Goal: Task Accomplishment & Management: Complete application form

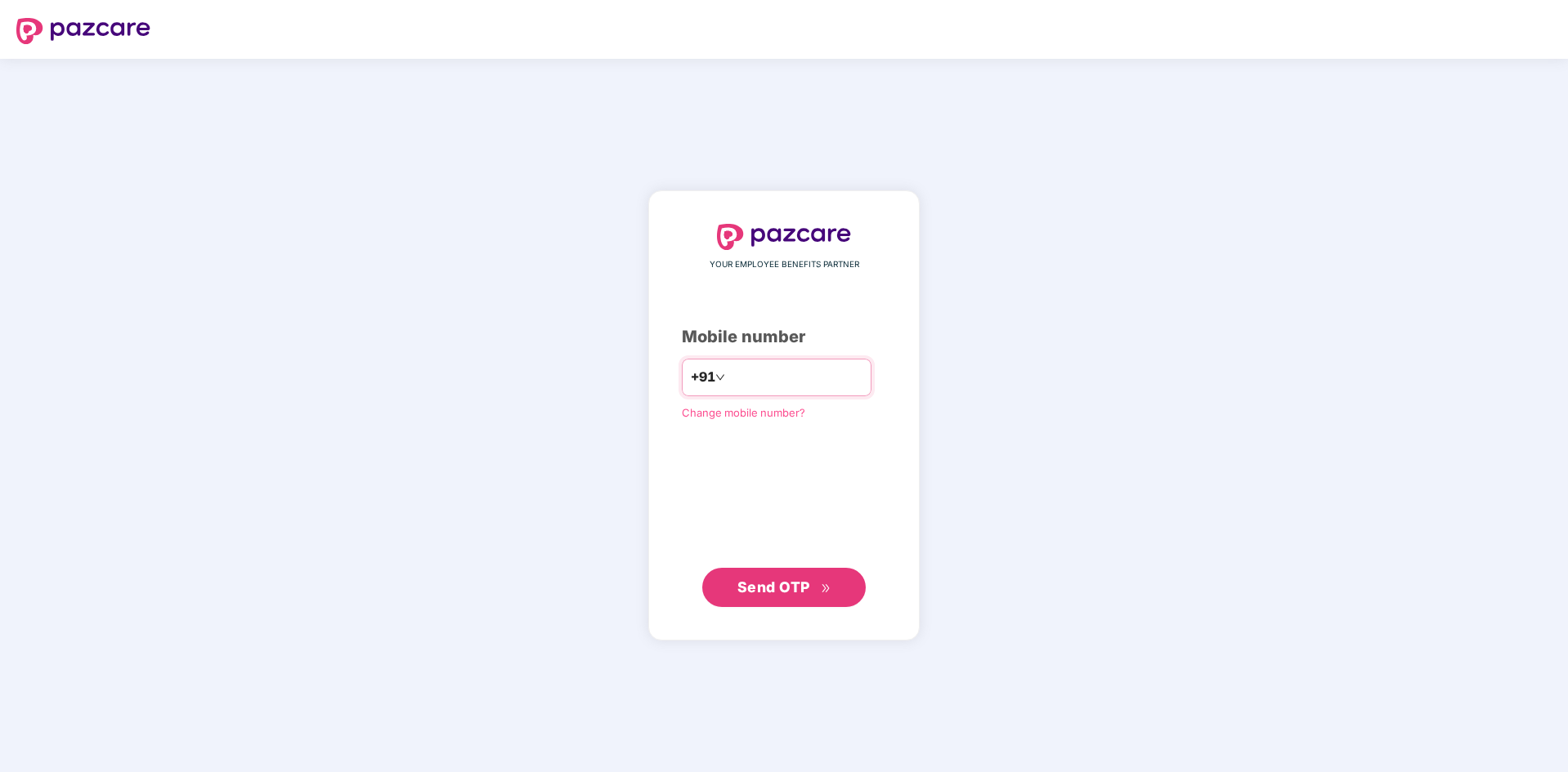
click at [748, 386] on input "number" at bounding box center [795, 378] width 134 height 26
type input "**********"
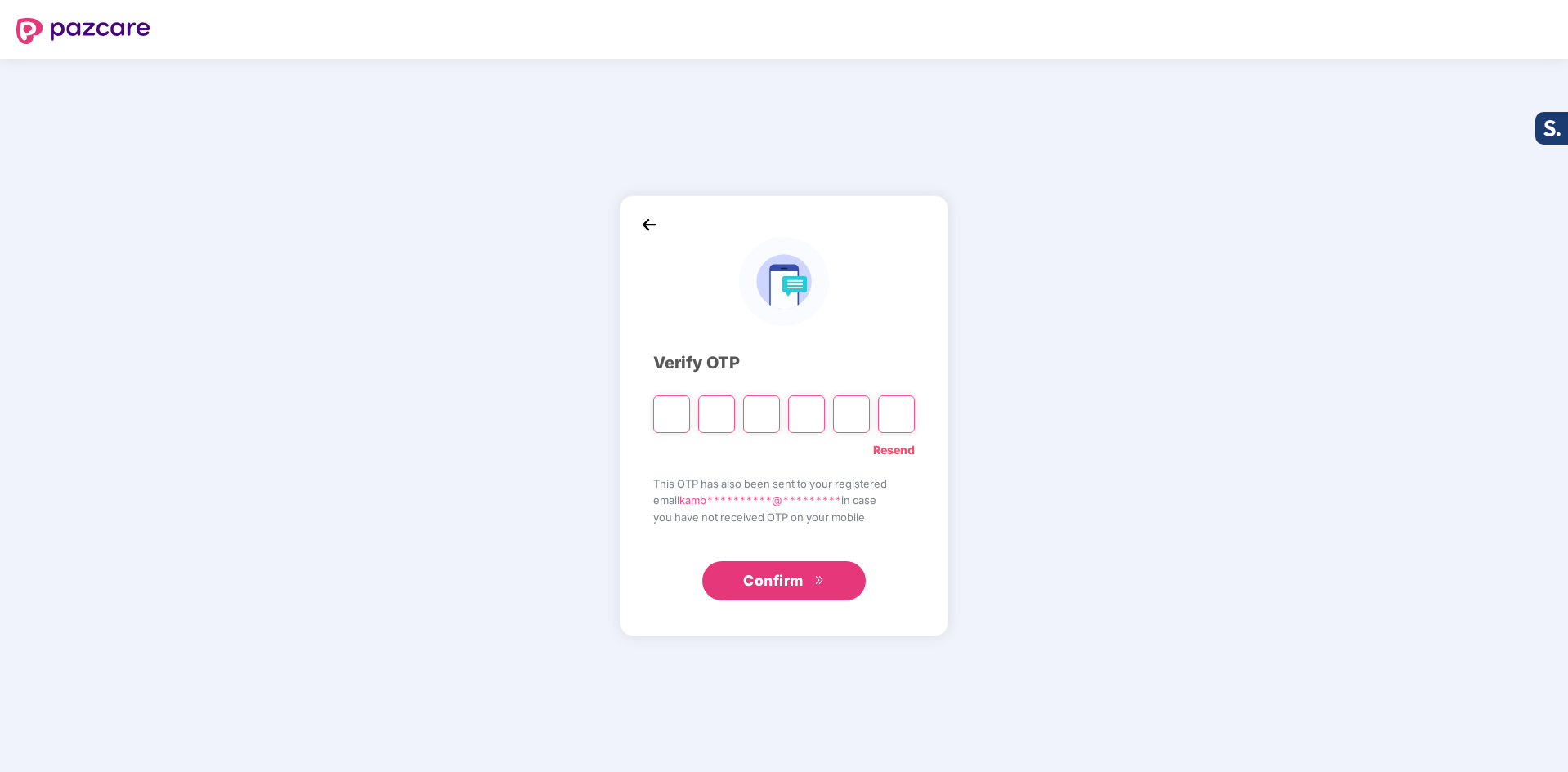
type input "*"
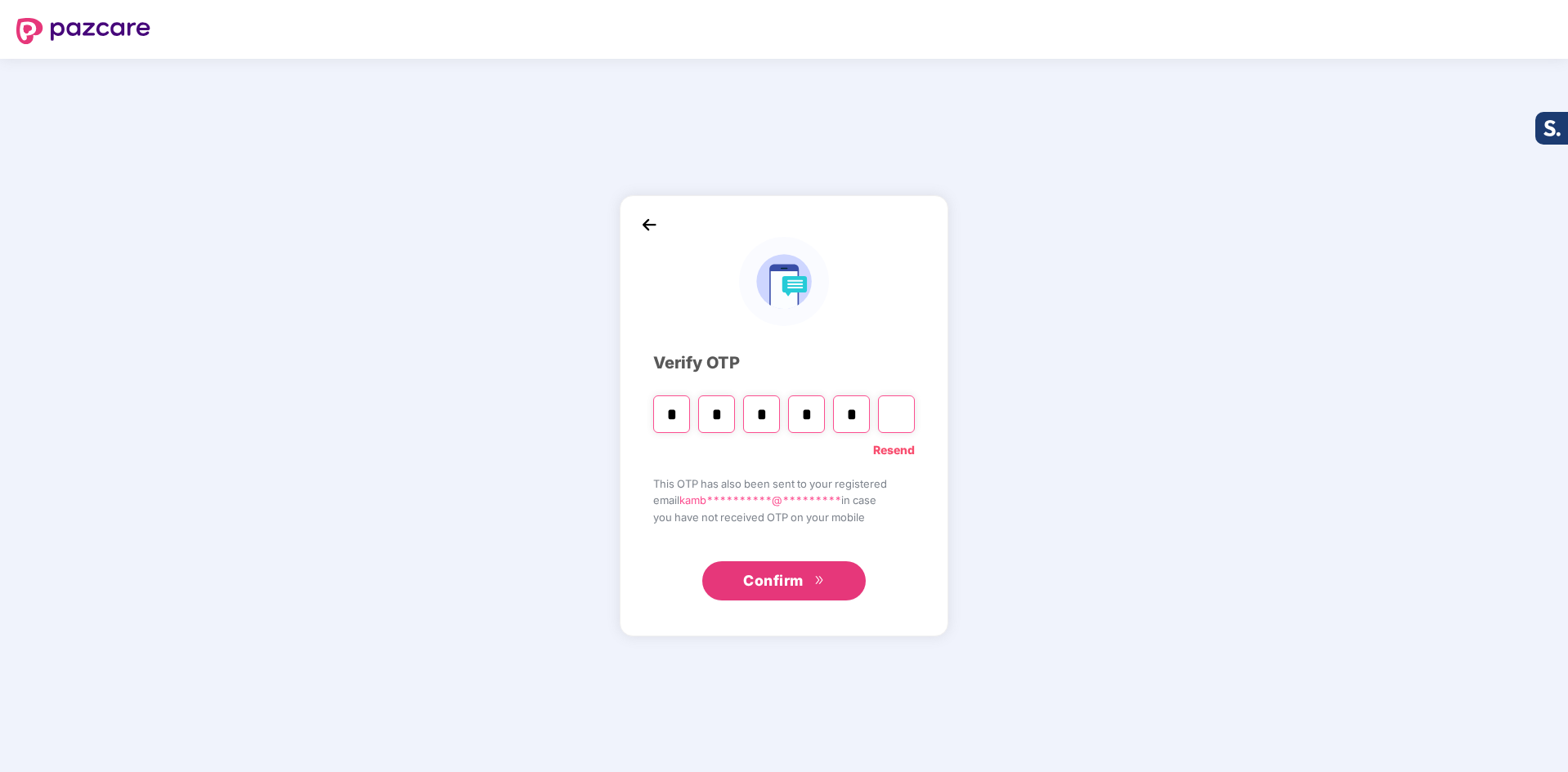
type input "*"
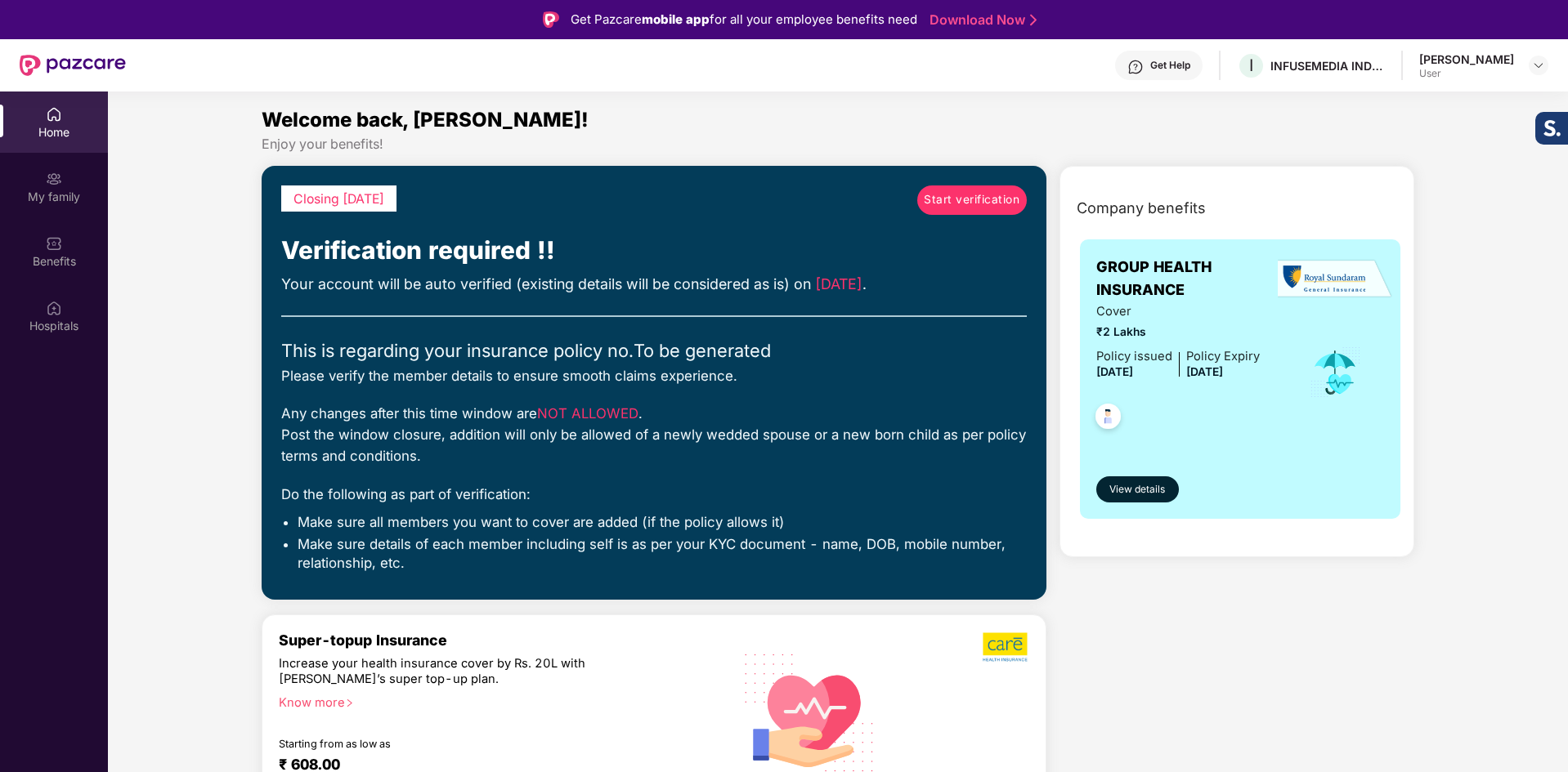
click at [985, 206] on span "Start verification" at bounding box center [971, 200] width 96 height 18
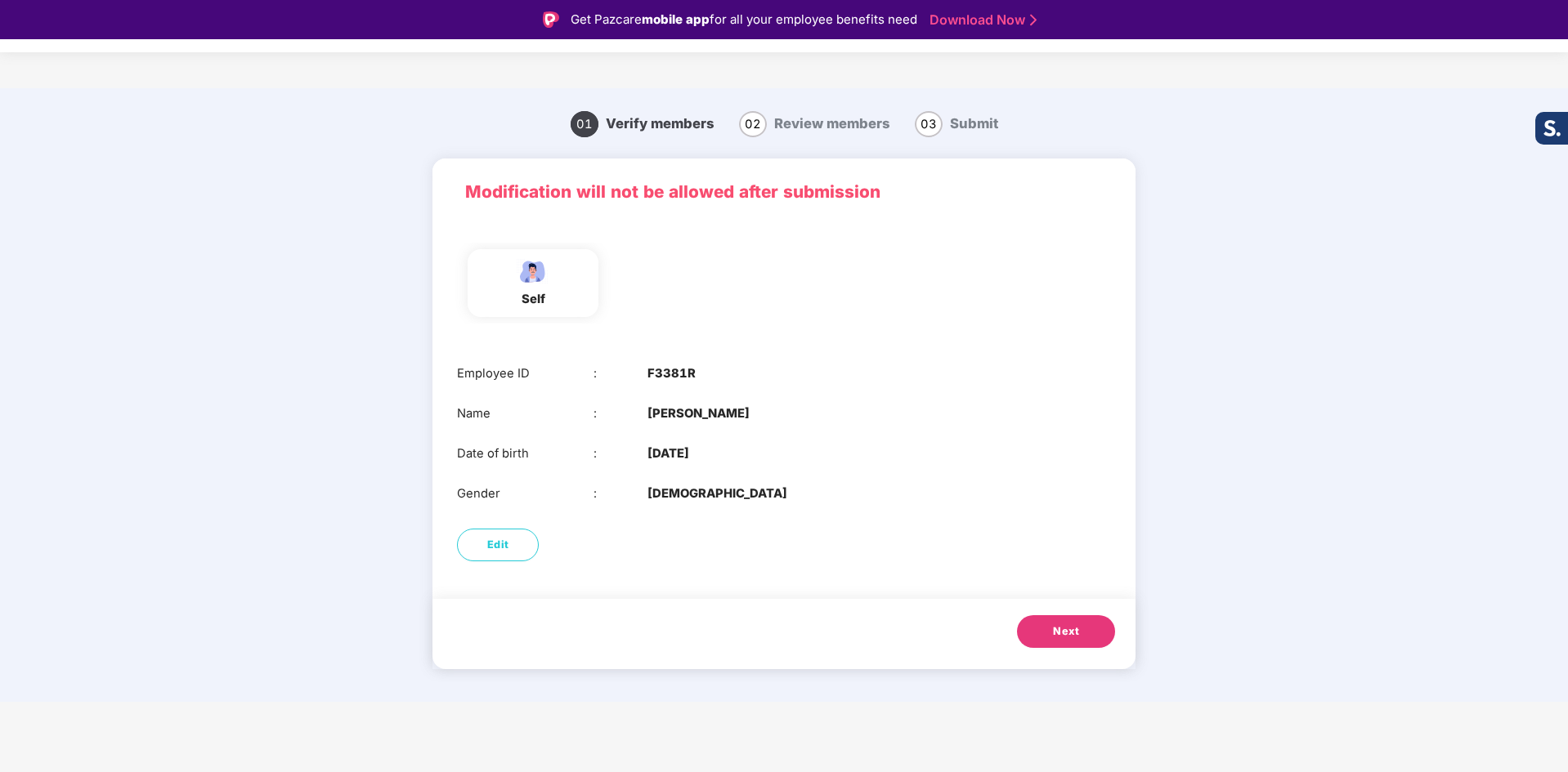
click at [1047, 632] on button "Next" at bounding box center [1066, 631] width 98 height 32
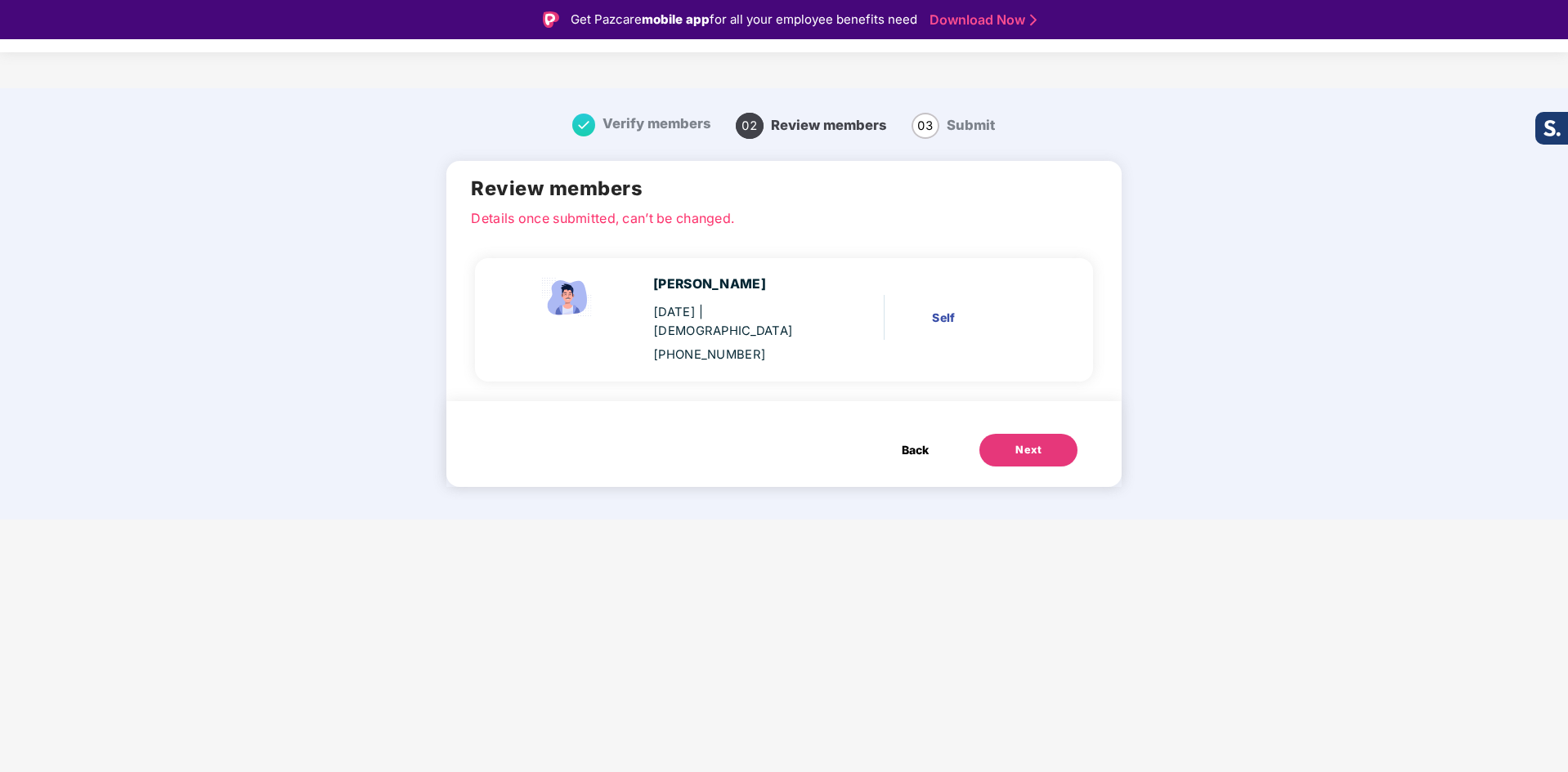
scroll to position [39, 0]
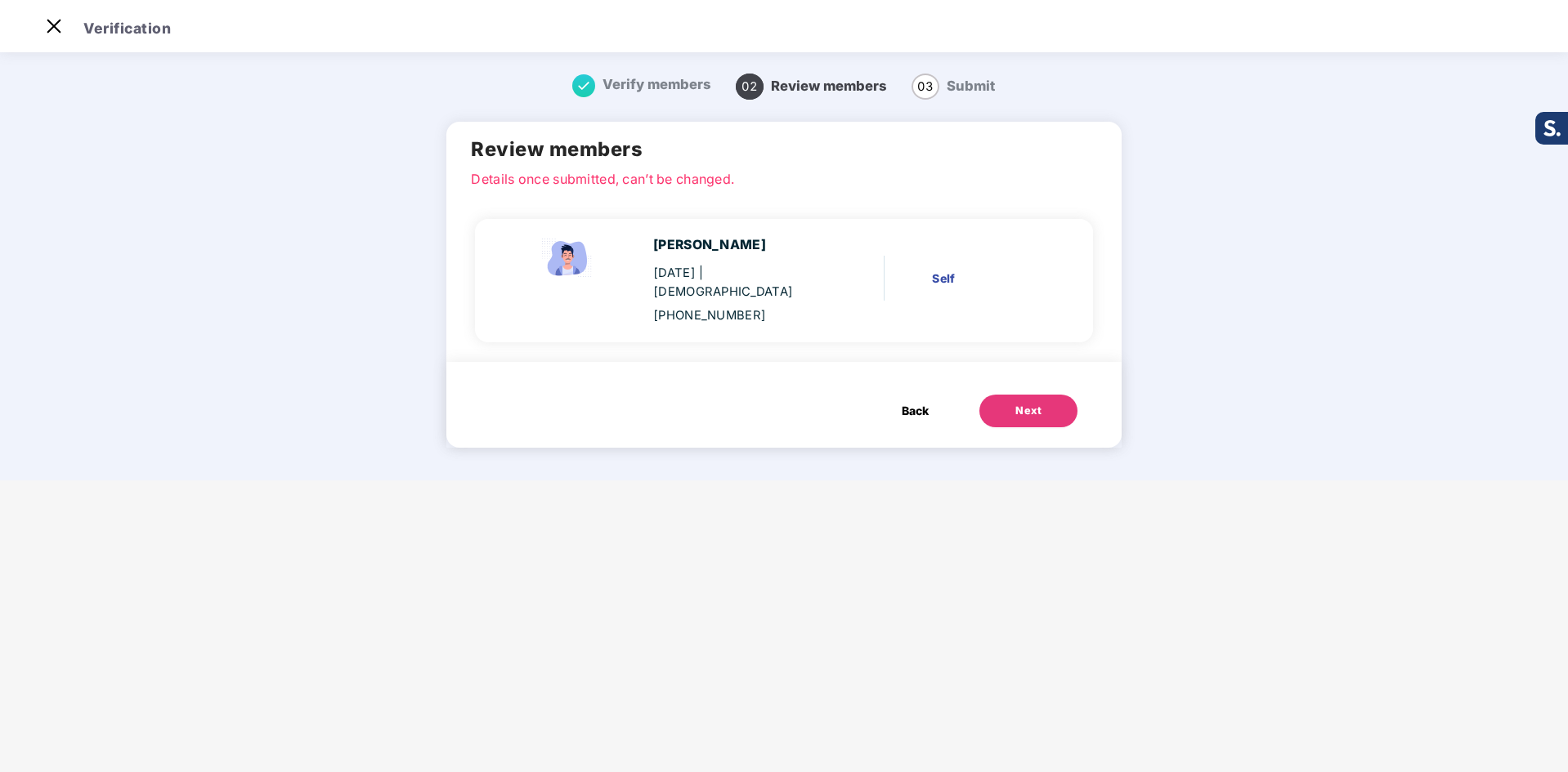
click at [939, 273] on div "Self" at bounding box center [988, 278] width 111 height 18
click at [907, 402] on span "Back" at bounding box center [916, 411] width 27 height 18
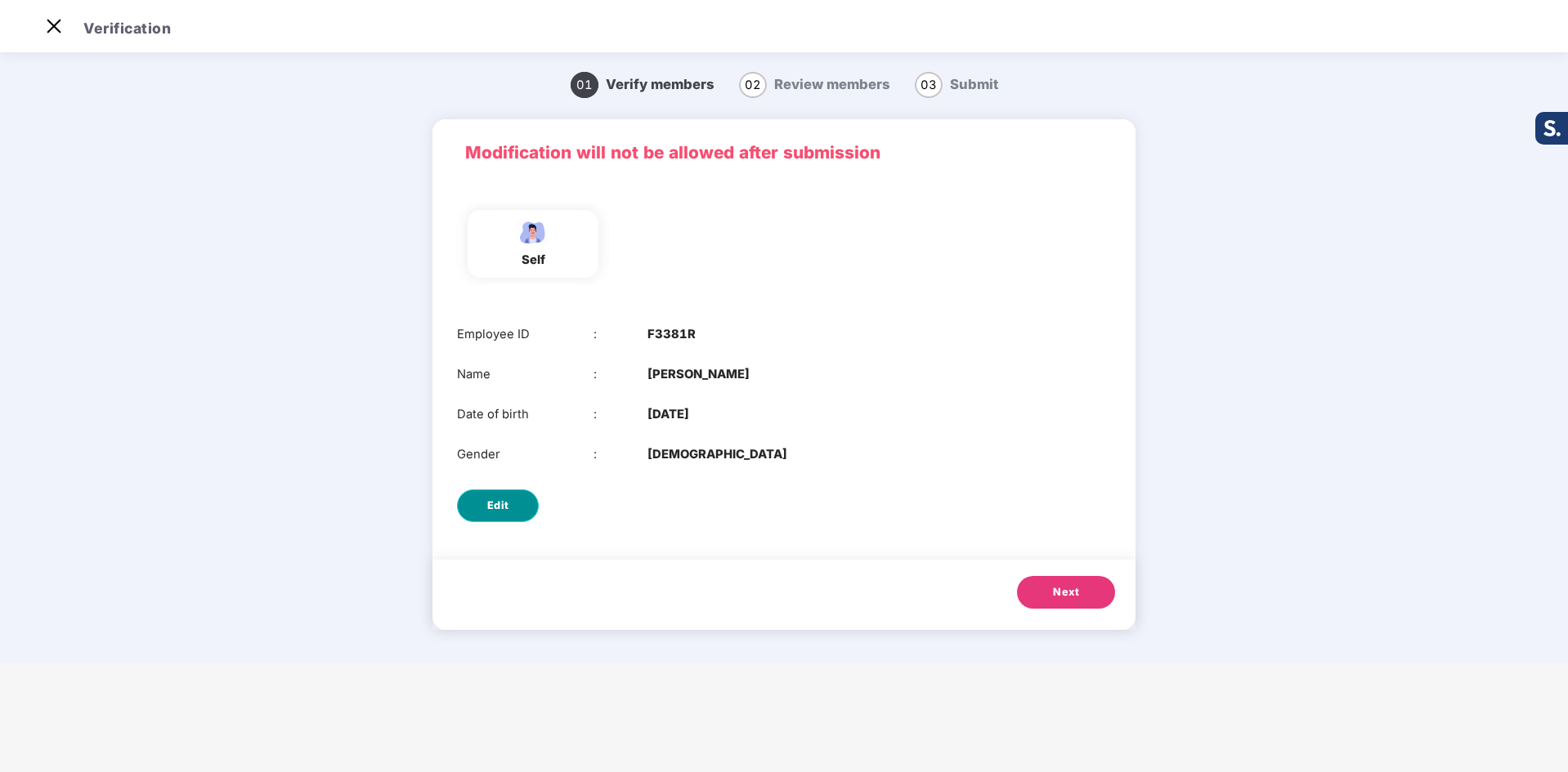
click at [491, 517] on button "Edit" at bounding box center [498, 506] width 82 height 32
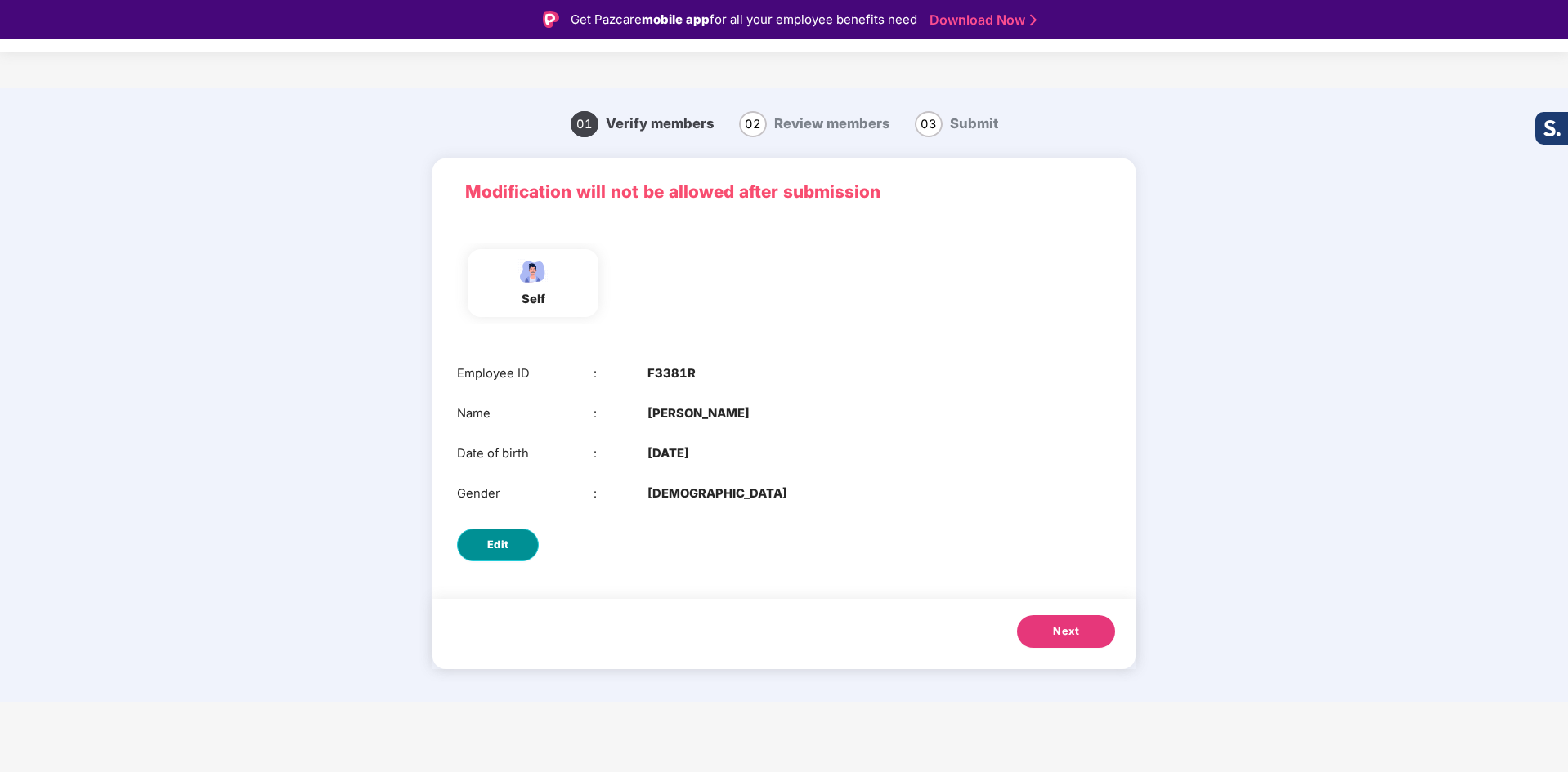
select select "****"
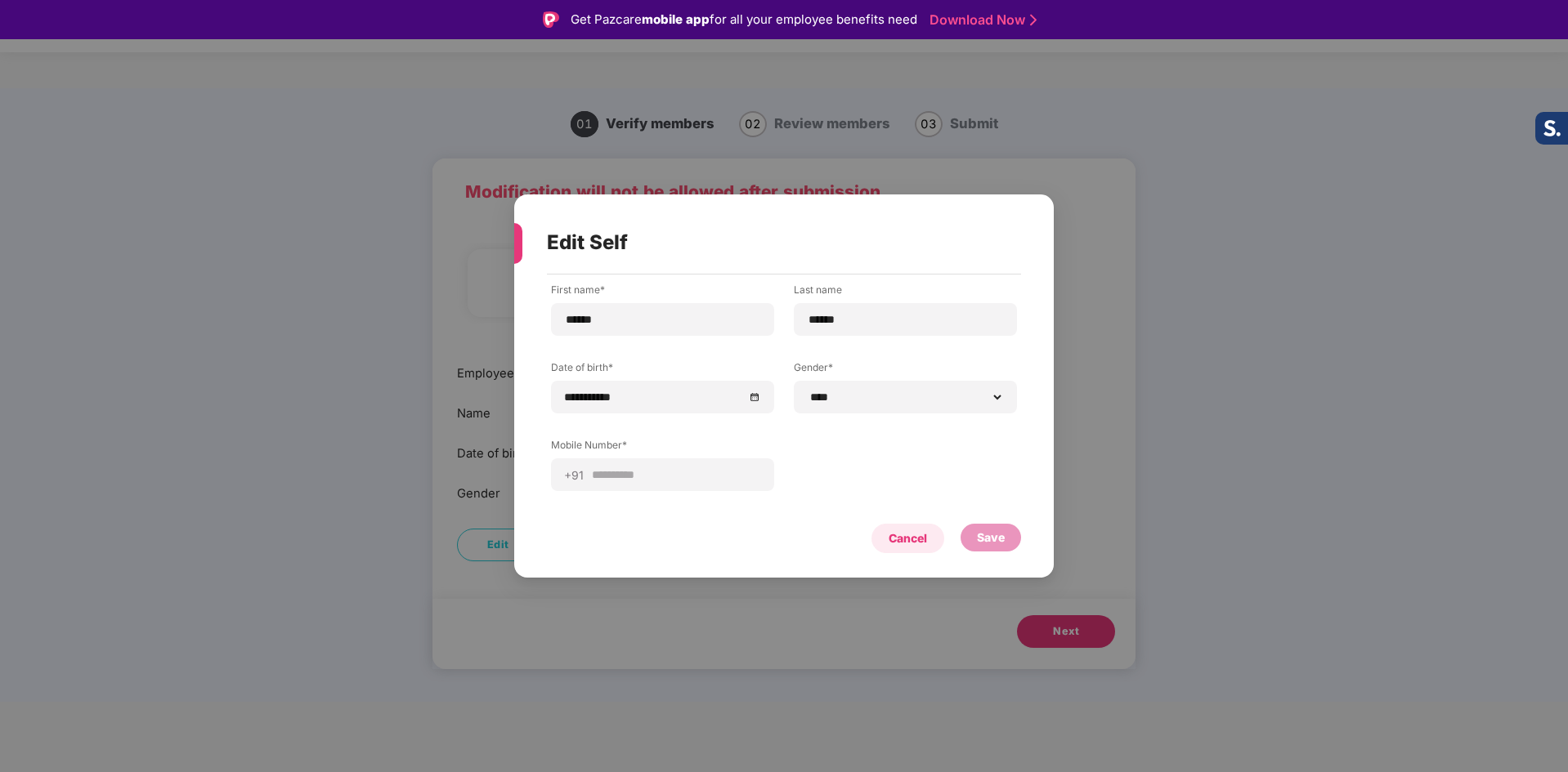
click at [928, 546] on div "Cancel" at bounding box center [908, 539] width 73 height 29
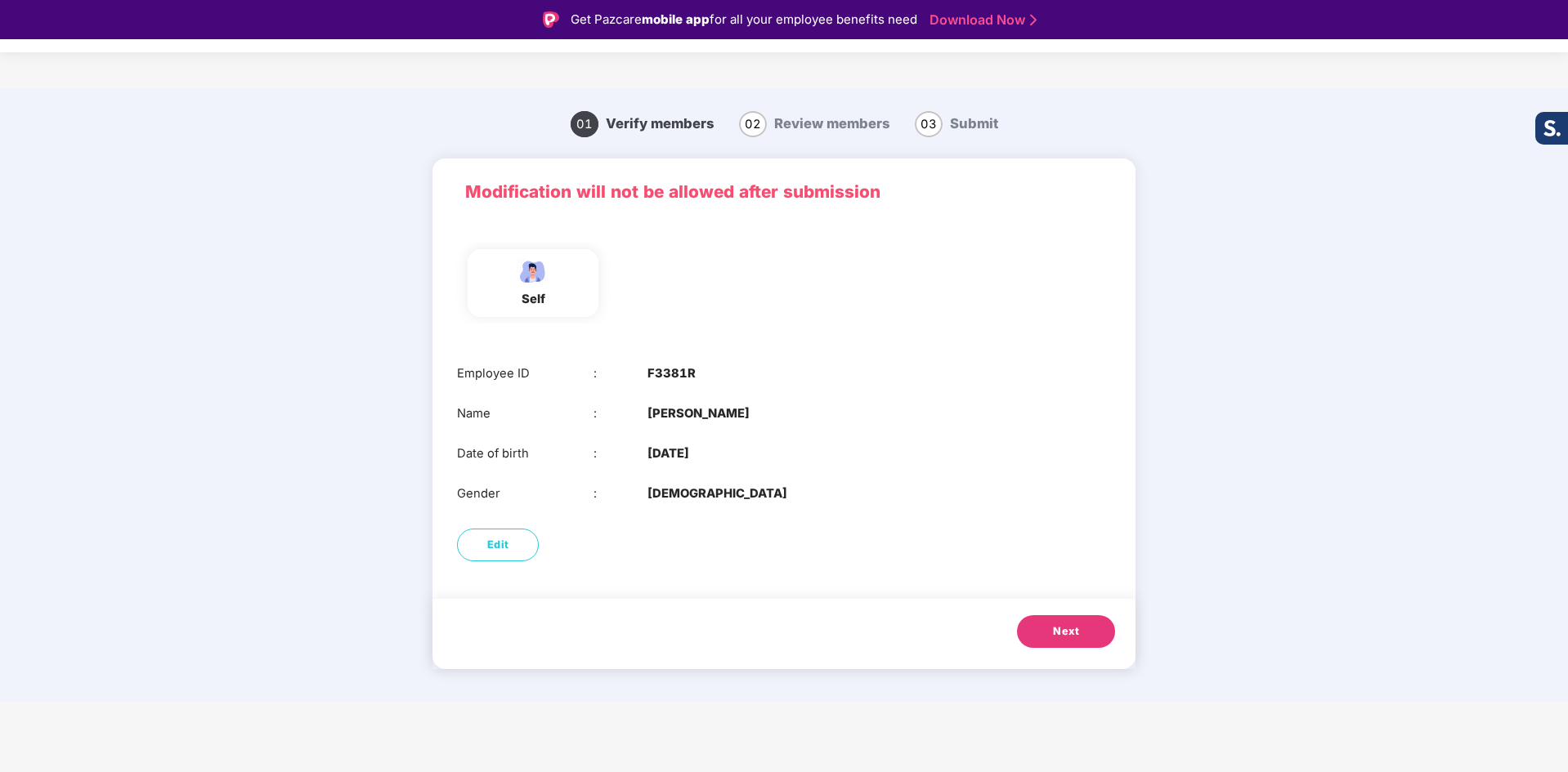
click at [1066, 629] on span "Next" at bounding box center [1066, 631] width 26 height 17
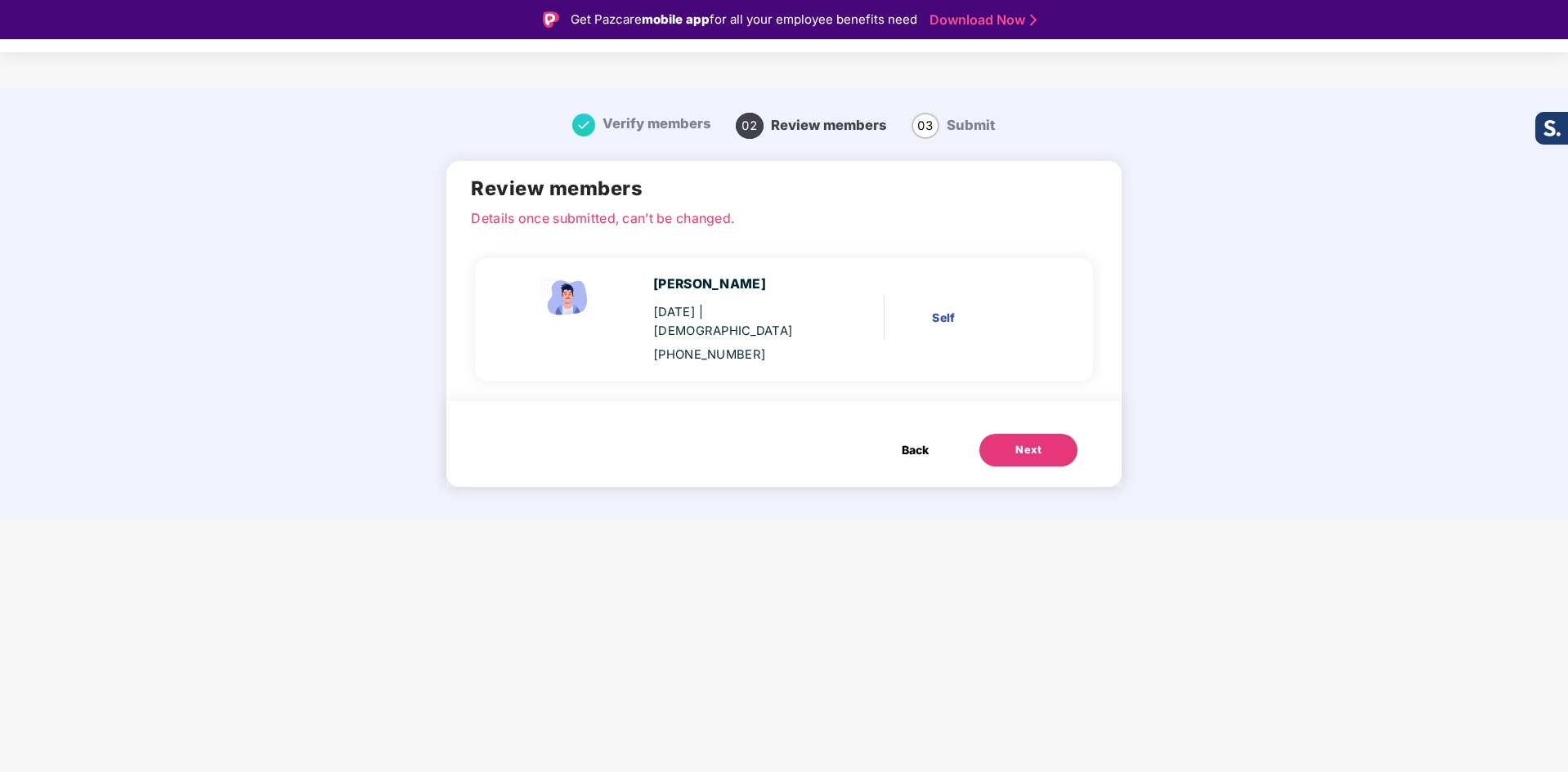
scroll to position [39, 0]
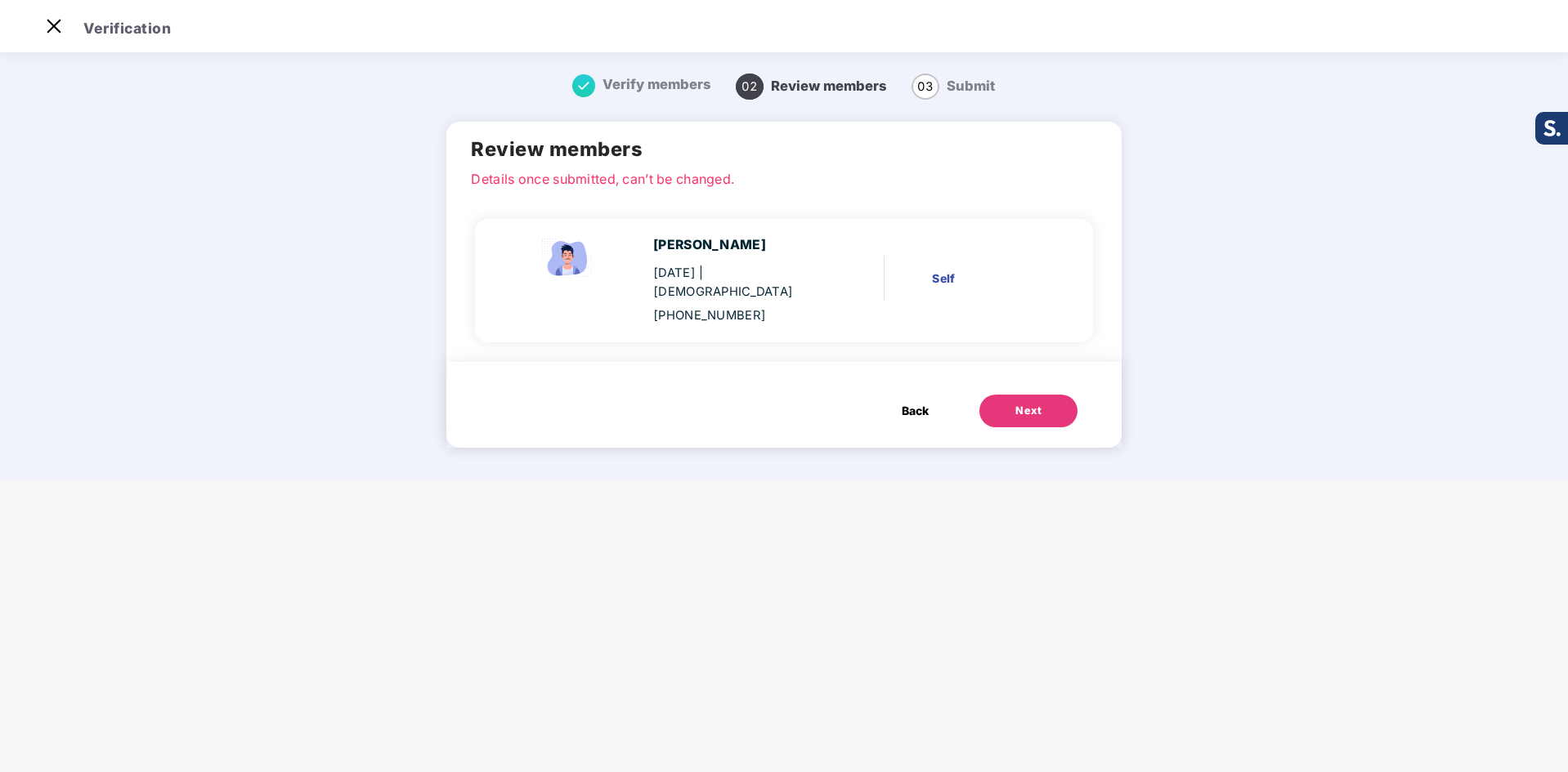
click at [1015, 403] on div "Next" at bounding box center [1028, 411] width 26 height 17
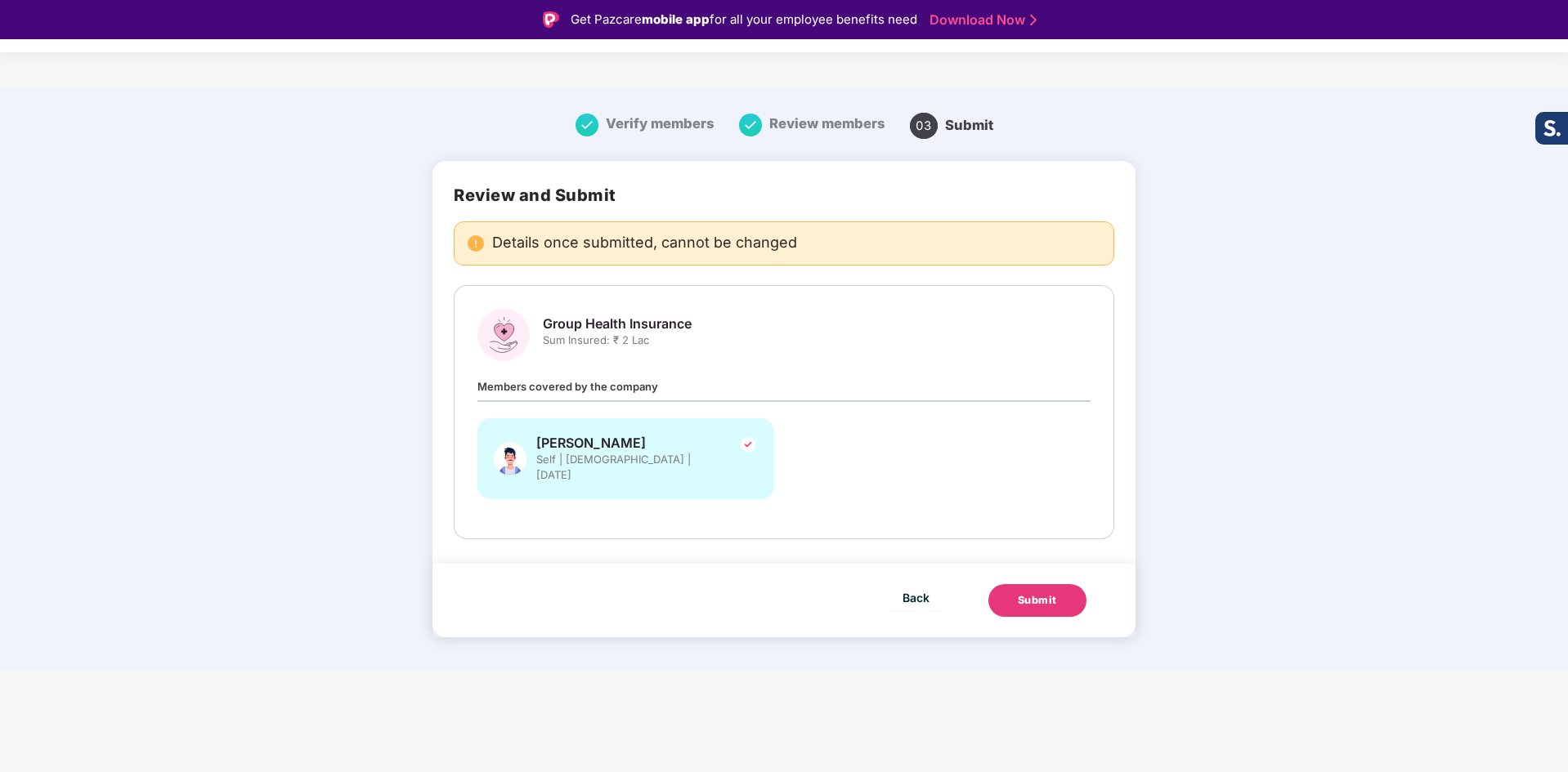
click at [1030, 595] on button "Submit" at bounding box center [1038, 600] width 98 height 32
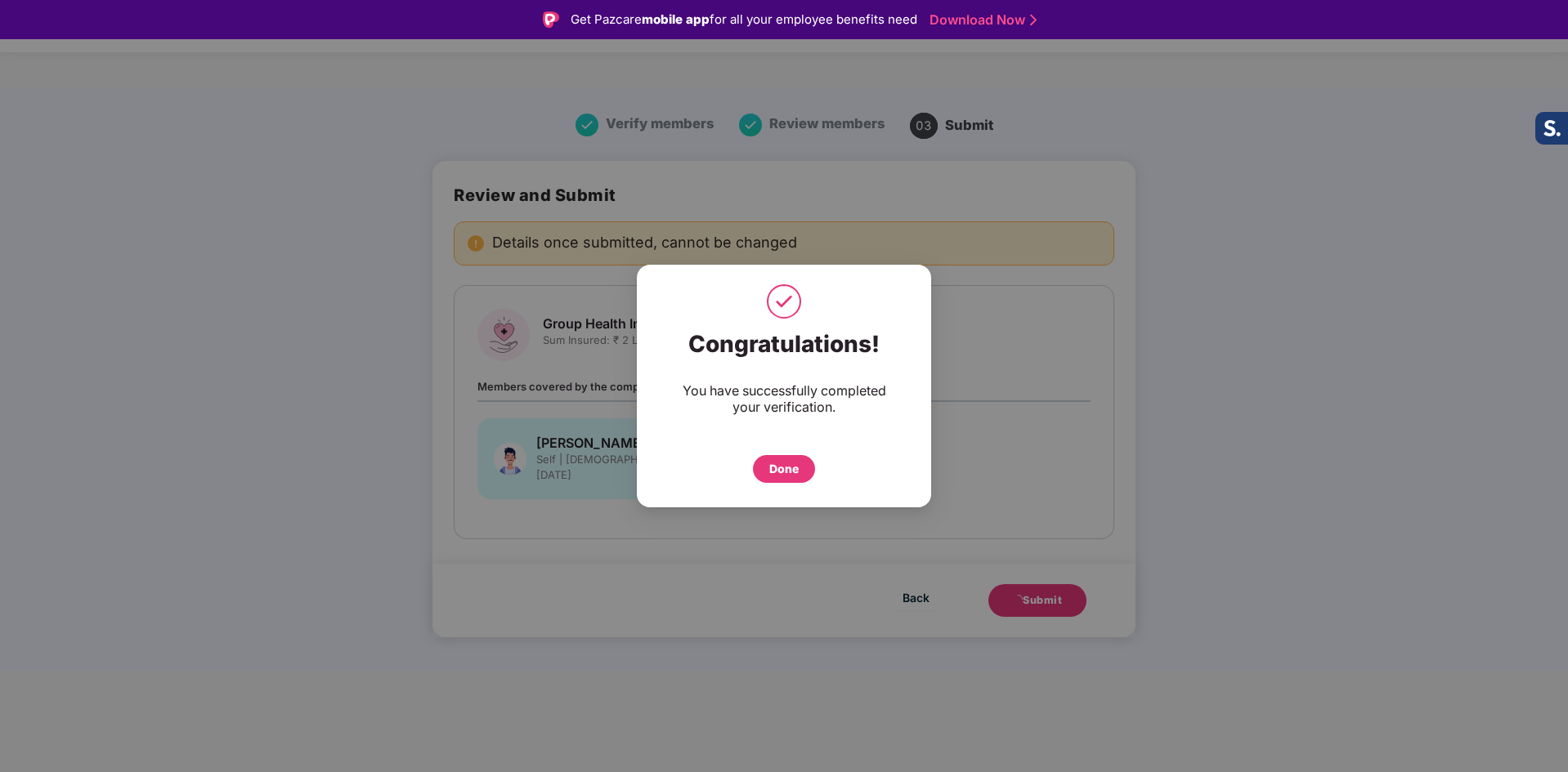
click at [778, 461] on div "Done" at bounding box center [784, 469] width 29 height 18
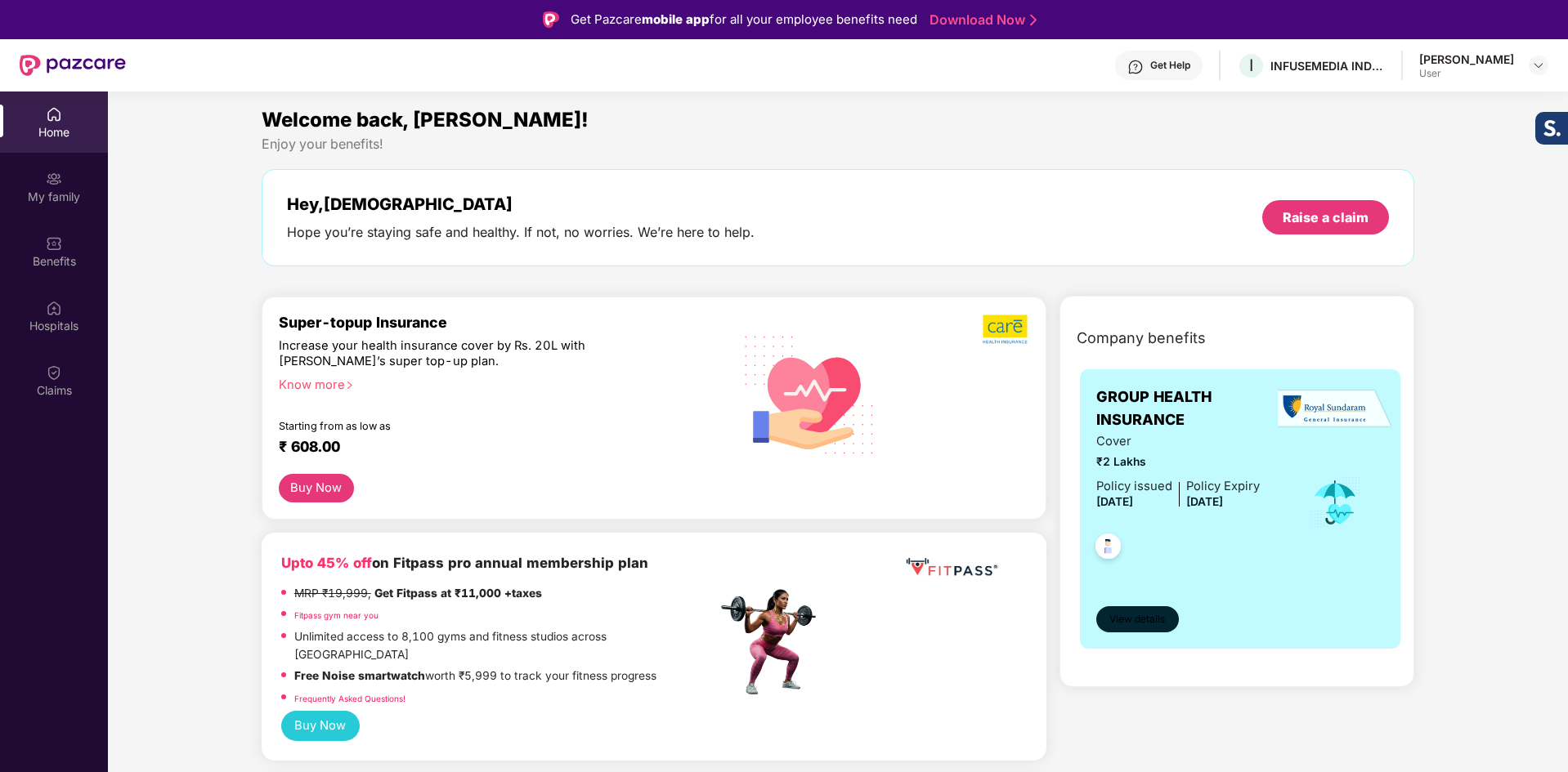
click at [1162, 620] on span "View details" at bounding box center [1136, 620] width 56 height 16
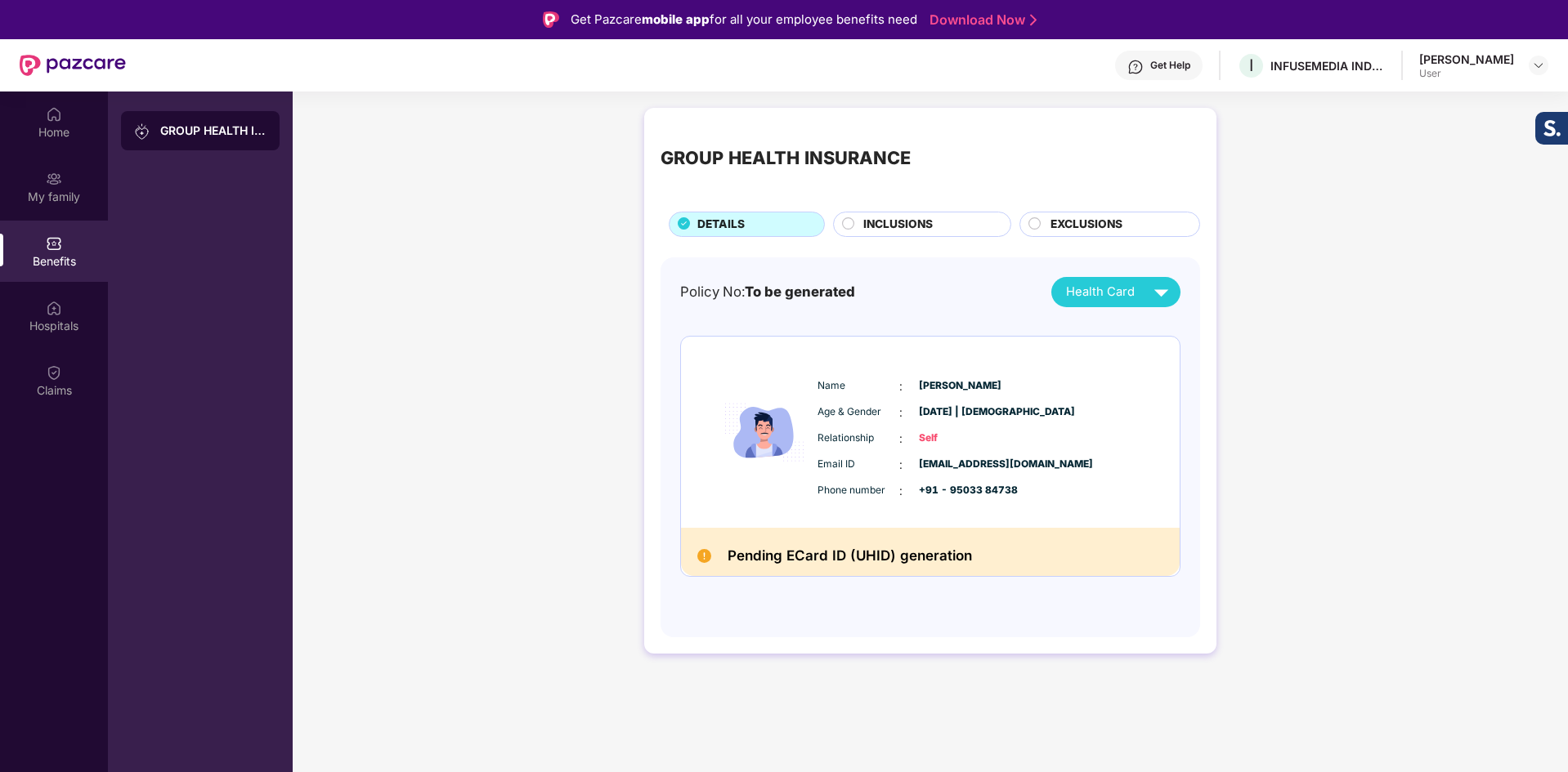
click at [981, 234] on div "INCLUSIONS" at bounding box center [928, 225] width 147 height 20
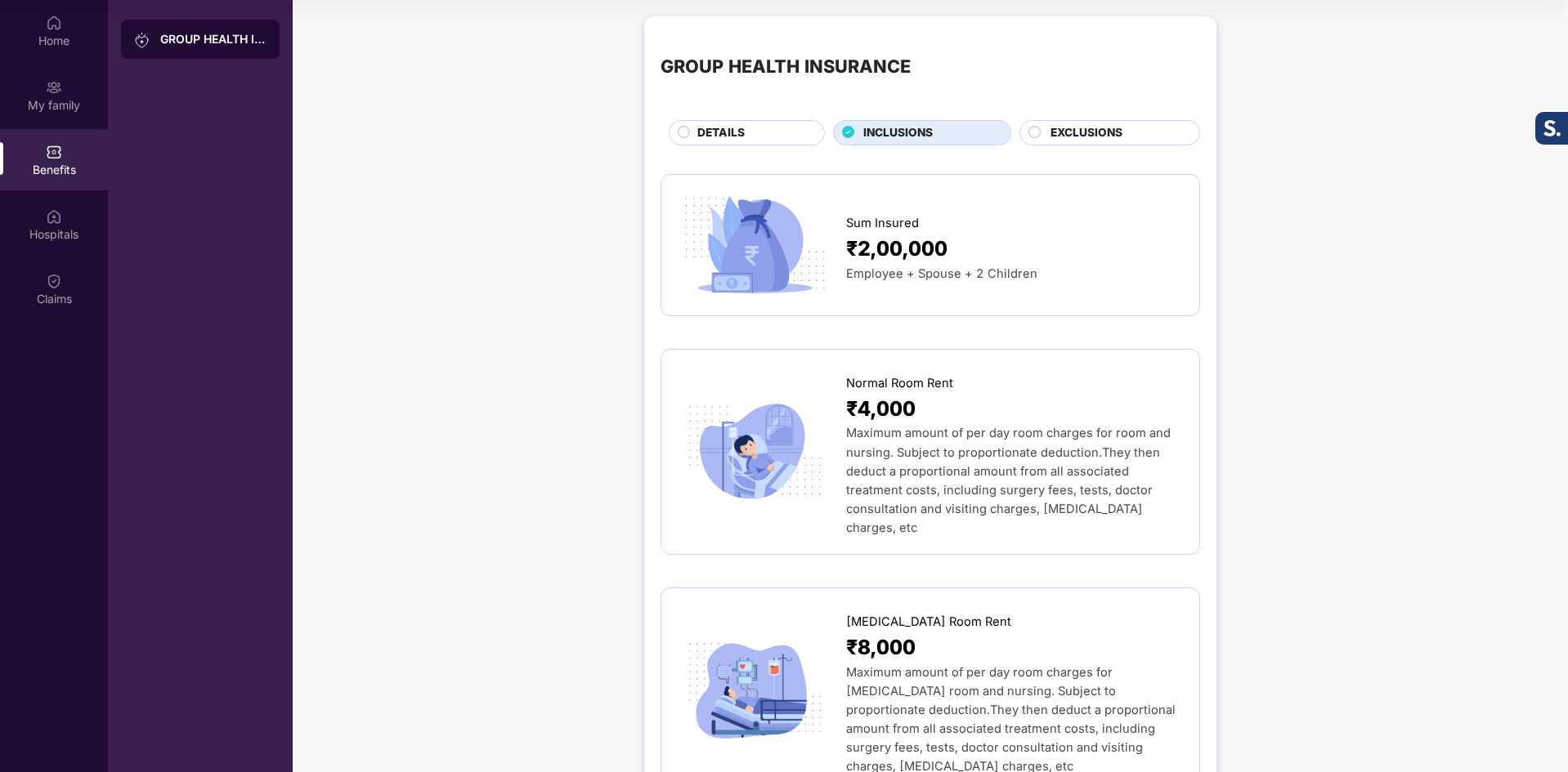
click at [1043, 140] on div "EXCLUSIONS" at bounding box center [1117, 134] width 148 height 20
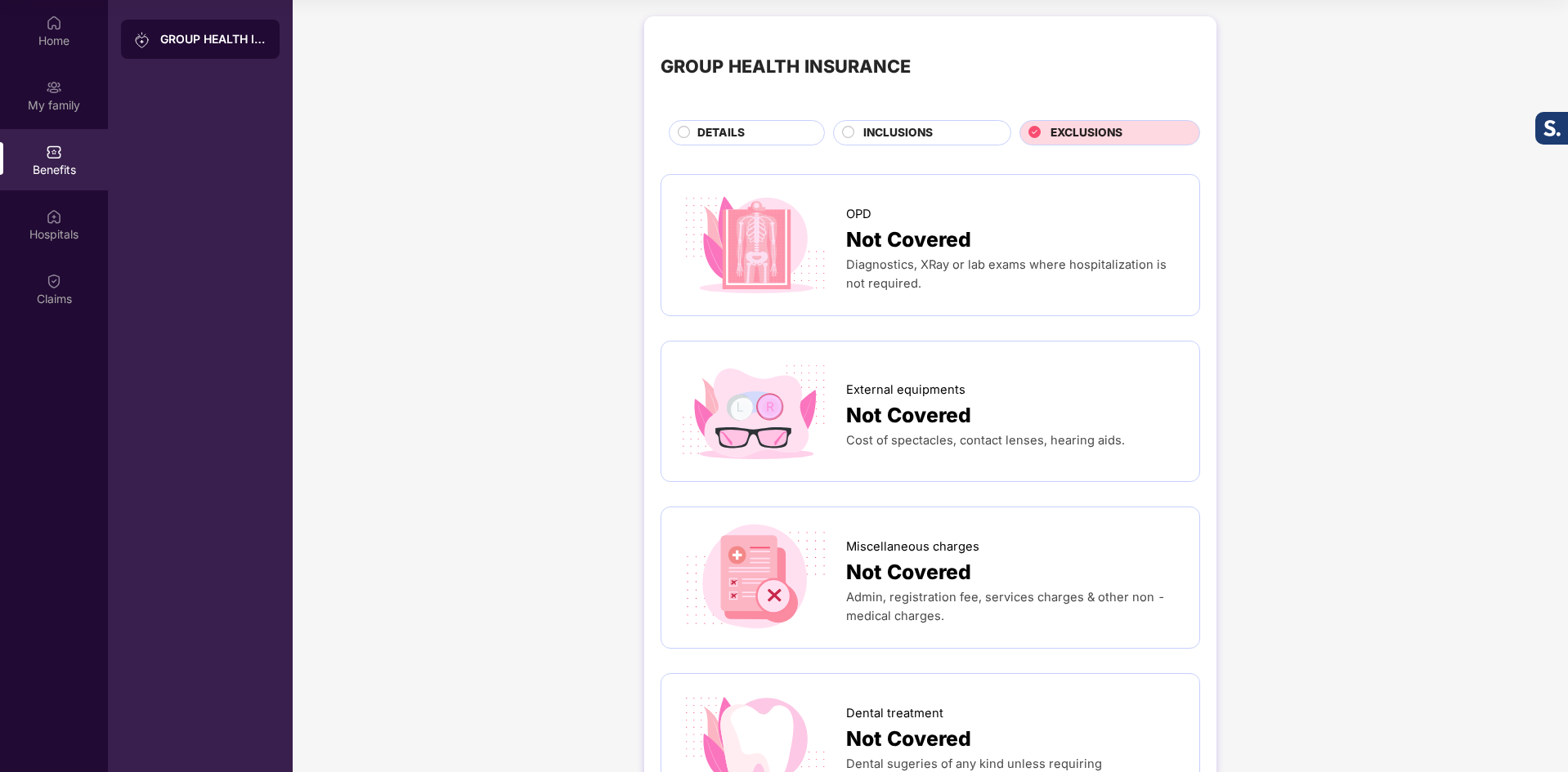
click at [763, 128] on div "DETAILS" at bounding box center [753, 134] width 127 height 20
